Goal: Task Accomplishment & Management: Complete application form

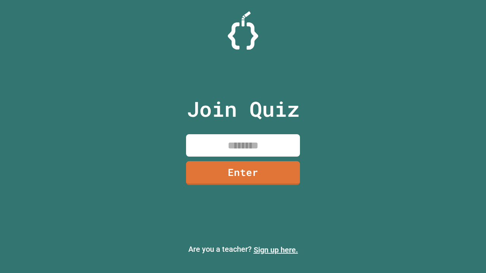
click at [275, 250] on link "Sign up here." at bounding box center [275, 249] width 44 height 9
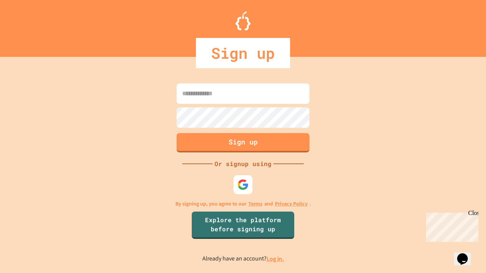
click at [275, 259] on link "Log in." at bounding box center [274, 259] width 17 height 8
